Goal: Transaction & Acquisition: Purchase product/service

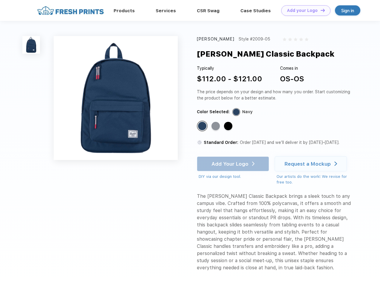
click at [304, 10] on link "Add your Logo Design Tool" at bounding box center [305, 10] width 49 height 10
click at [0, 0] on div "Design Tool" at bounding box center [0, 0] width 0 height 0
click at [320, 10] on link "Add your Logo Design Tool" at bounding box center [305, 10] width 49 height 10
click at [31, 45] on img at bounding box center [31, 45] width 18 height 18
click at [203, 127] on div "Standard Color" at bounding box center [202, 126] width 8 height 8
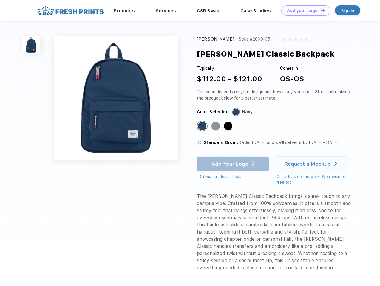
click at [216, 127] on div "Standard Color" at bounding box center [216, 126] width 8 height 8
click at [229, 127] on div "Standard Color" at bounding box center [228, 126] width 8 height 8
click at [234, 164] on div "Add Your Logo DIY via our design tool. Ah shoot! This product isn't up in our d…" at bounding box center [233, 168] width 72 height 23
click at [312, 164] on div "Request a Mockup" at bounding box center [308, 164] width 46 height 6
